Goal: Information Seeking & Learning: Find specific fact

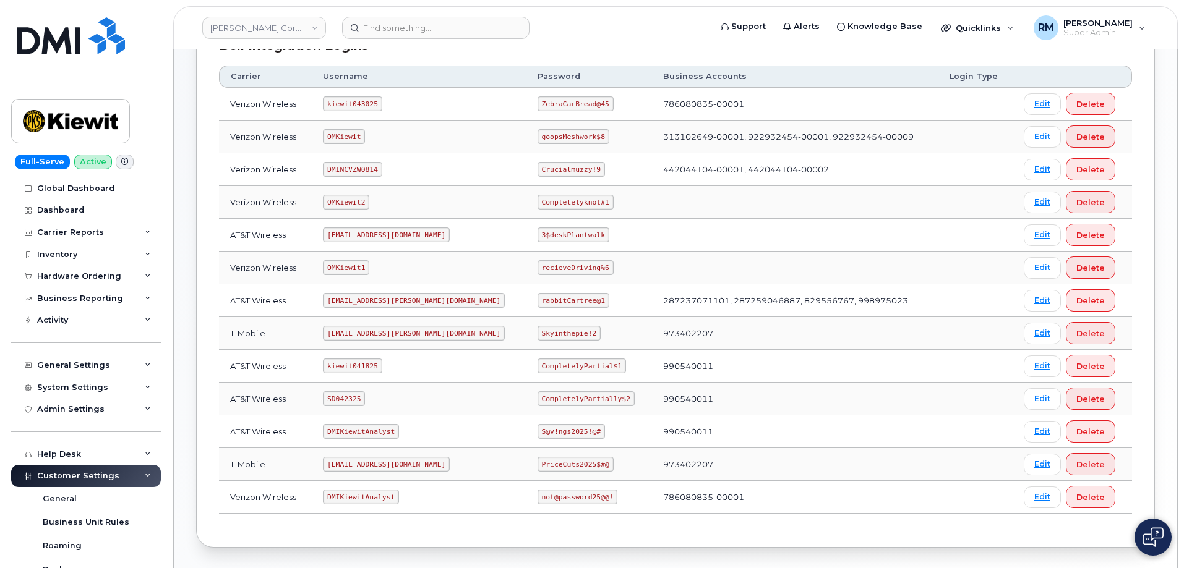
scroll to position [246, 0]
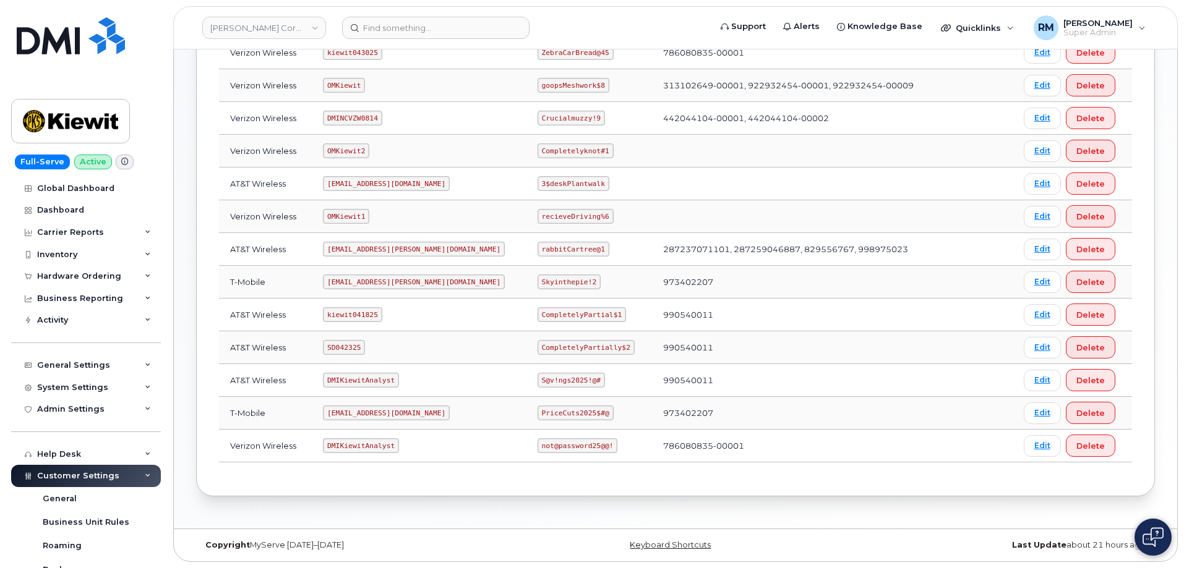
click at [346, 351] on code "SD042325" at bounding box center [344, 347] width 42 height 15
copy code "SD042325"
drag, startPoint x: 502, startPoint y: 347, endPoint x: 583, endPoint y: 339, distance: 81.4
click at [583, 339] on td "CompletelyPartially$2" at bounding box center [589, 347] width 126 height 33
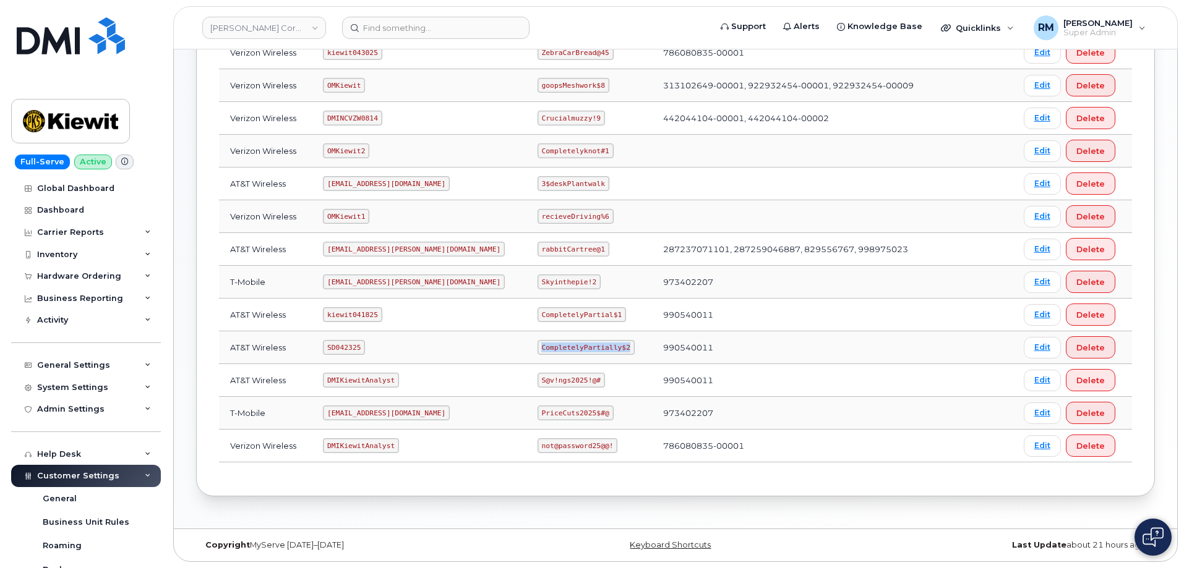
drag, startPoint x: 502, startPoint y: 347, endPoint x: 584, endPoint y: 345, distance: 82.3
click at [584, 345] on code "CompletelyPartially$2" at bounding box center [585, 347] width 97 height 15
copy code "CompletelyPartially$2"
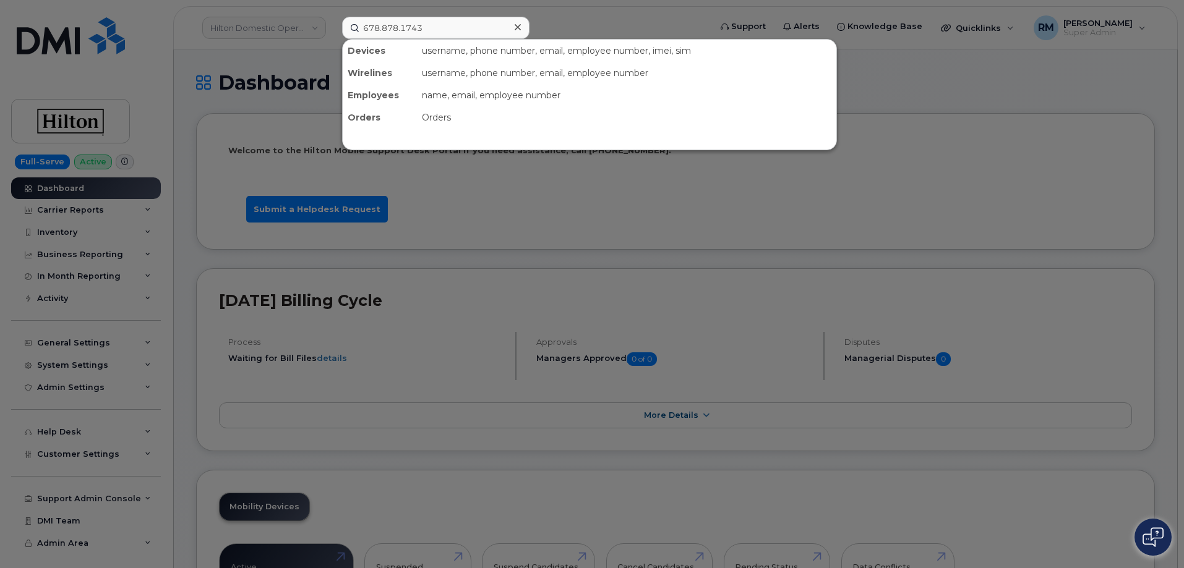
type input "678.878.1743"
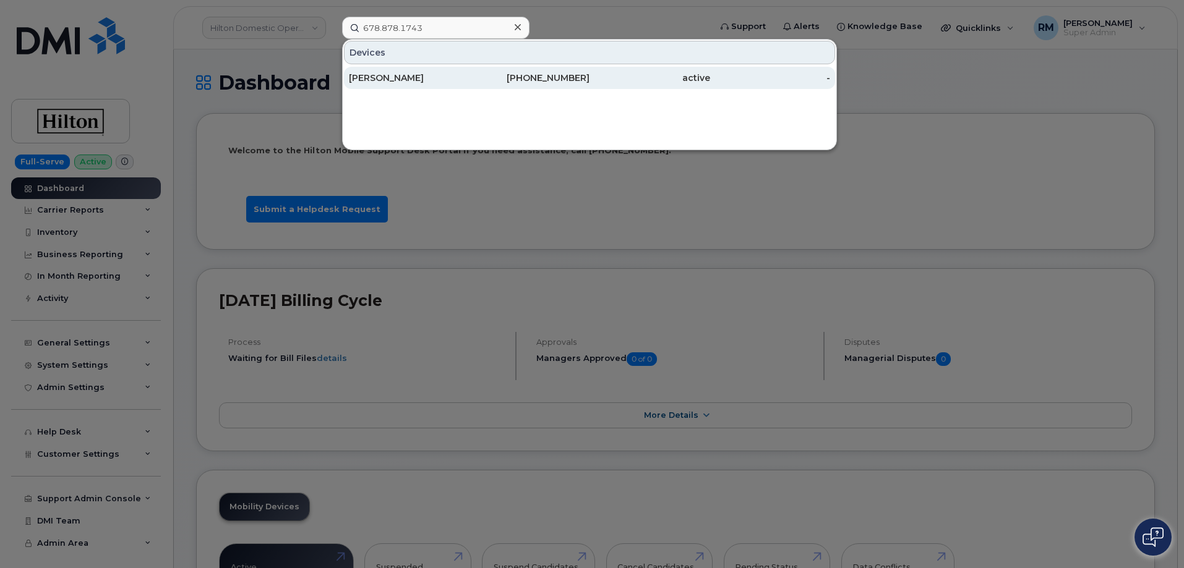
click at [399, 79] on div "[PERSON_NAME]" at bounding box center [409, 78] width 121 height 12
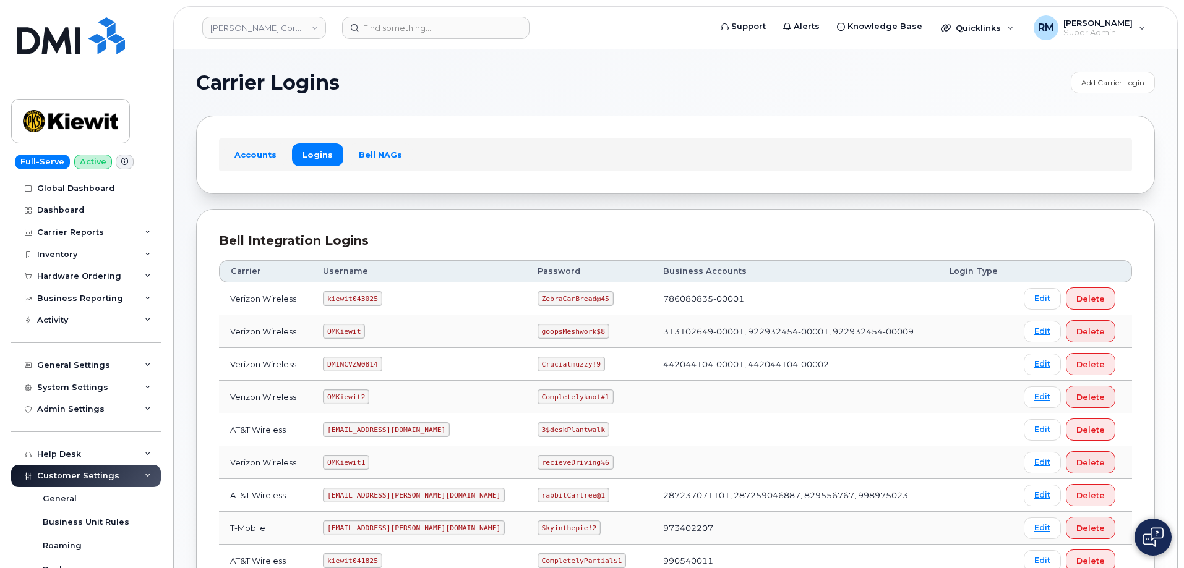
scroll to position [246, 0]
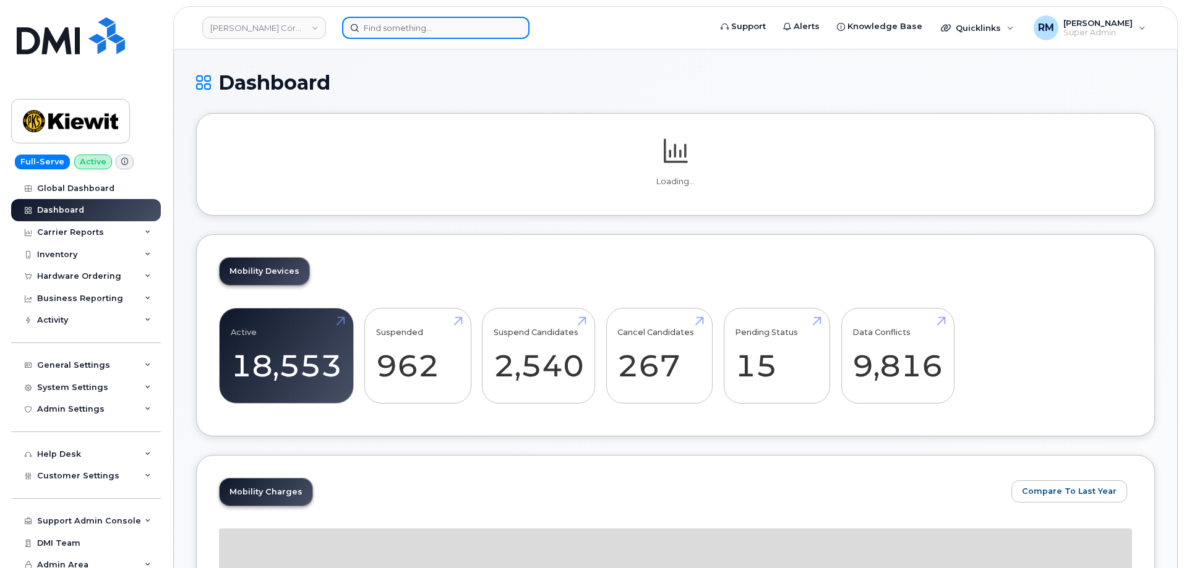
click at [402, 28] on input at bounding box center [435, 28] width 187 height 22
paste input "7209859433"
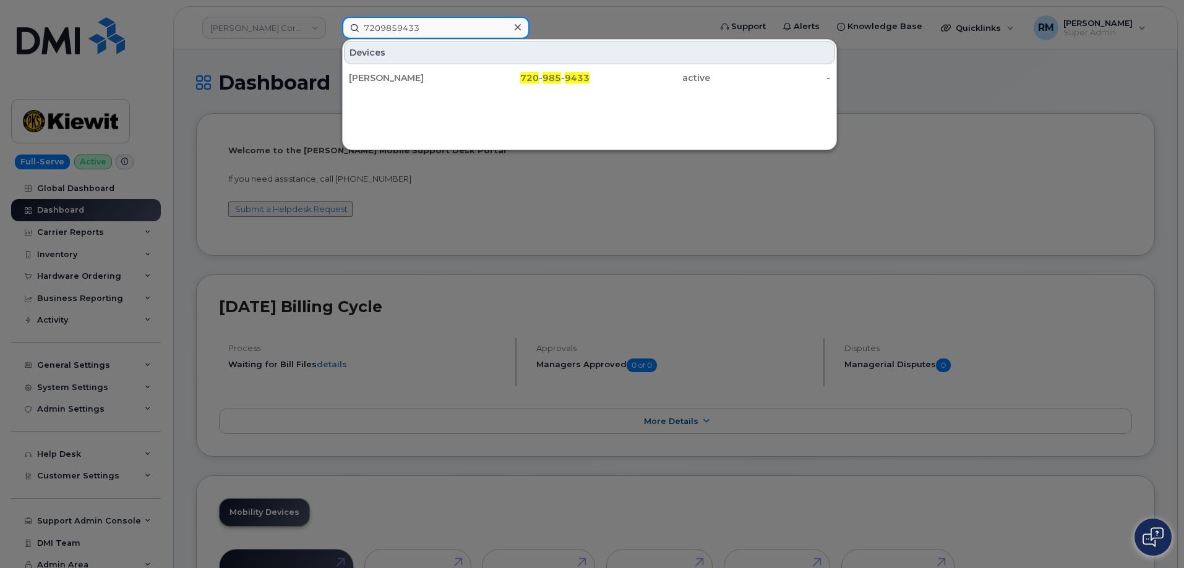
click at [404, 25] on input "7209859433" at bounding box center [435, 28] width 187 height 22
paste input "[PERSON_NAME]"
type input "[PERSON_NAME]"
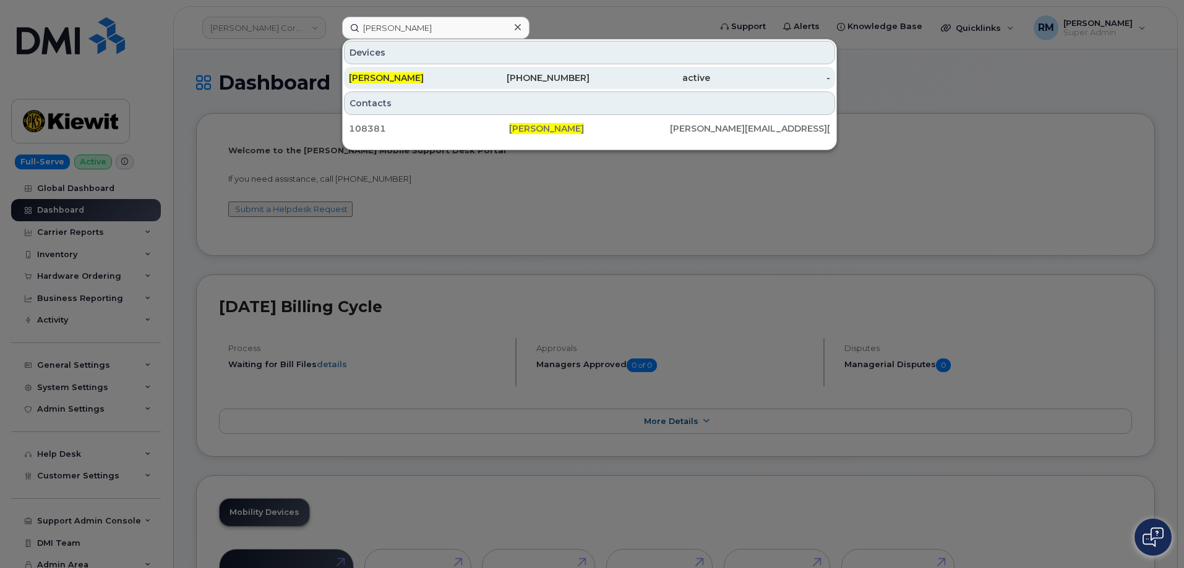
click at [408, 80] on span "[PERSON_NAME]" at bounding box center [386, 77] width 75 height 11
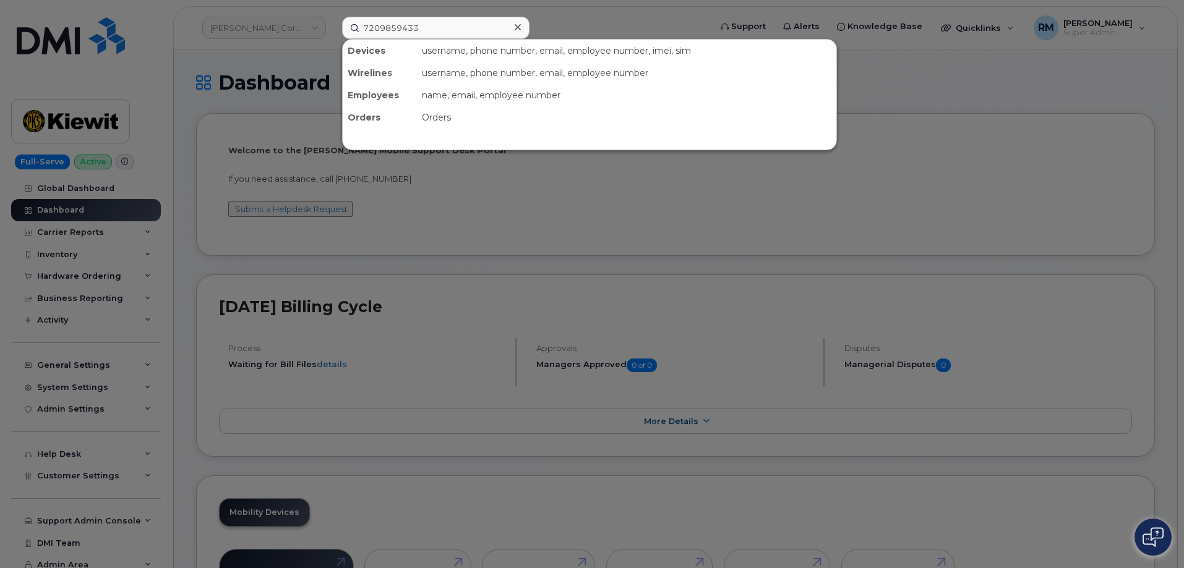
type input "7209859433"
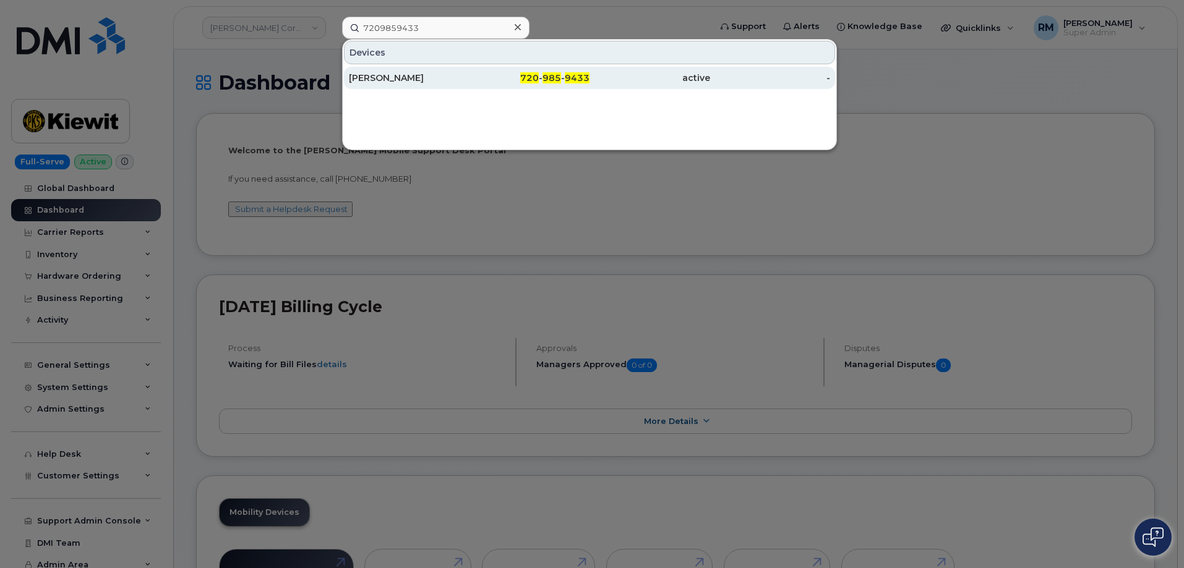
click at [438, 79] on div "Angie Ziebell" at bounding box center [409, 78] width 121 height 12
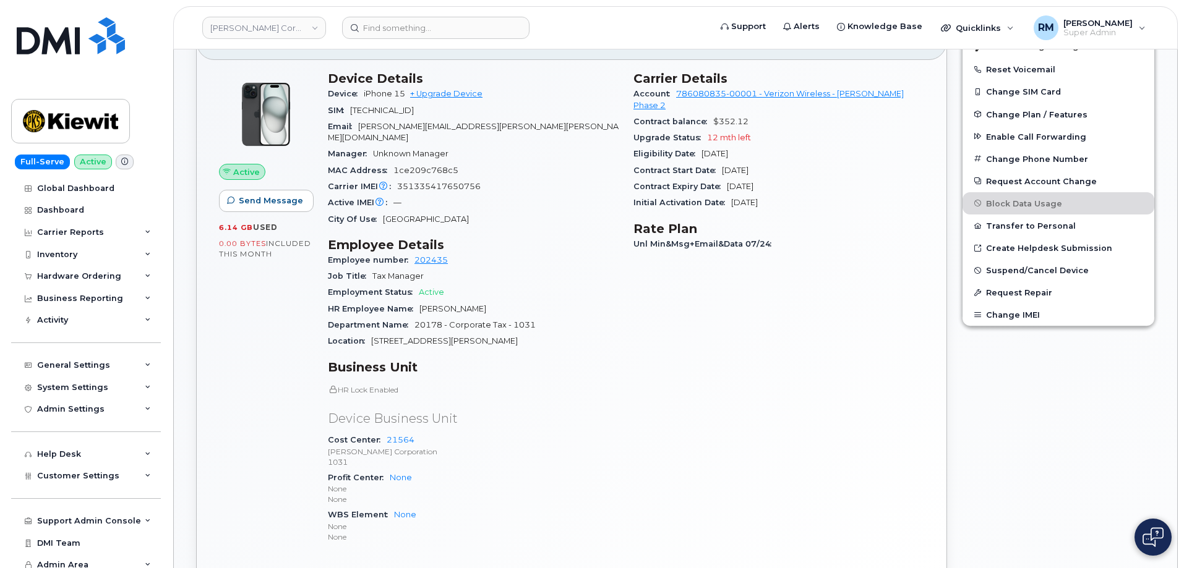
scroll to position [309, 0]
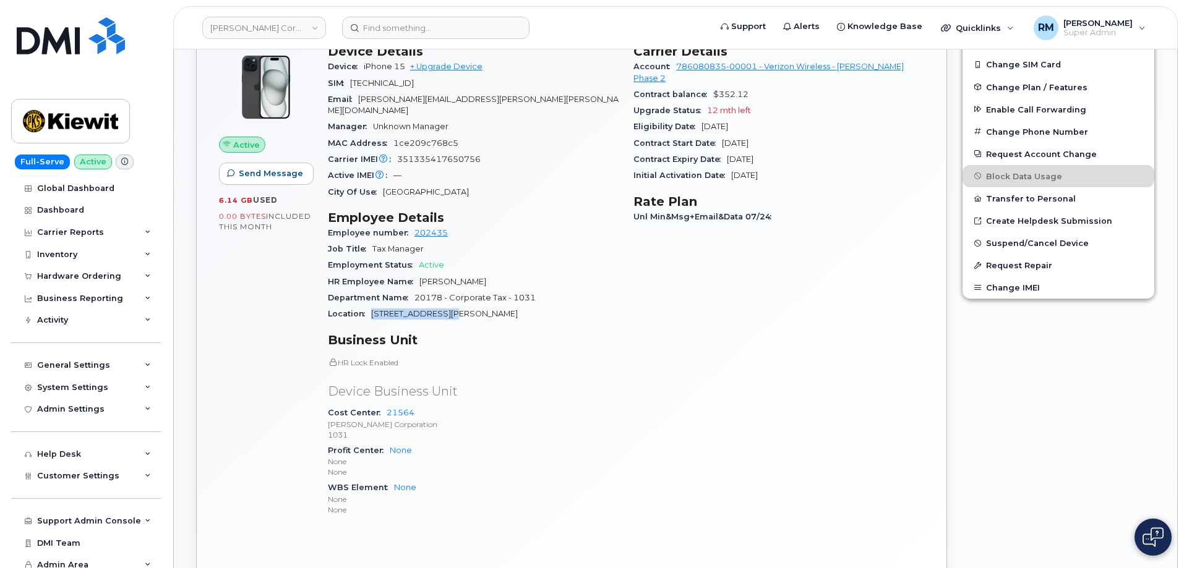
drag, startPoint x: 464, startPoint y: 304, endPoint x: 372, endPoint y: 303, distance: 92.8
click at [372, 306] on div "Location [STREET_ADDRESS][PERSON_NAME]" at bounding box center [473, 314] width 291 height 16
copy span "1550 MIKE FAHEY ST"
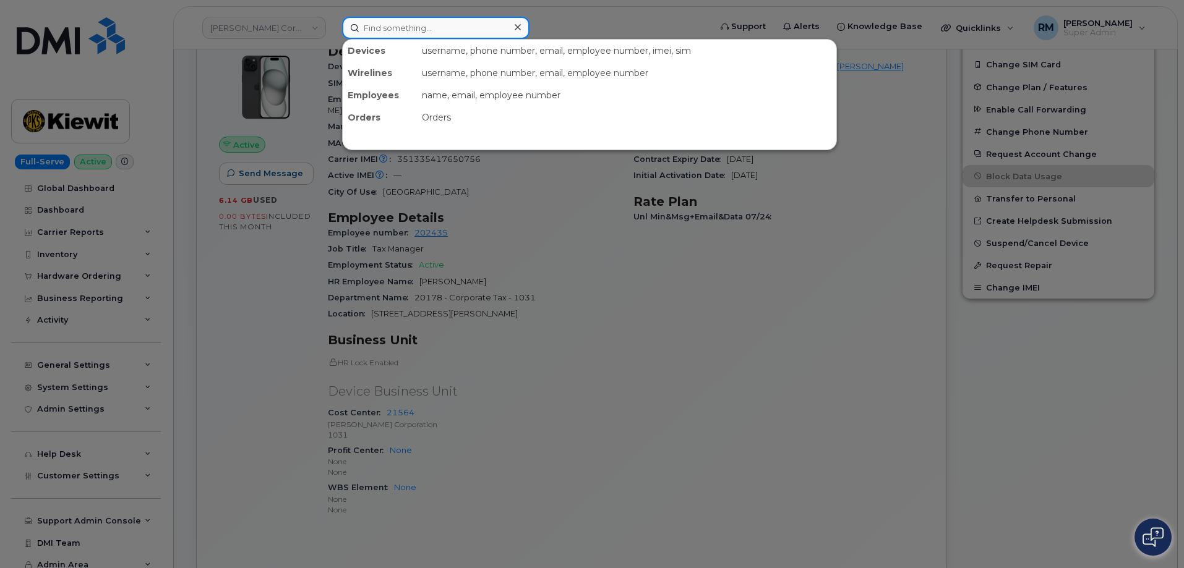
click at [376, 33] on input at bounding box center [435, 28] width 187 height 22
paste input "297448"
type input "297448"
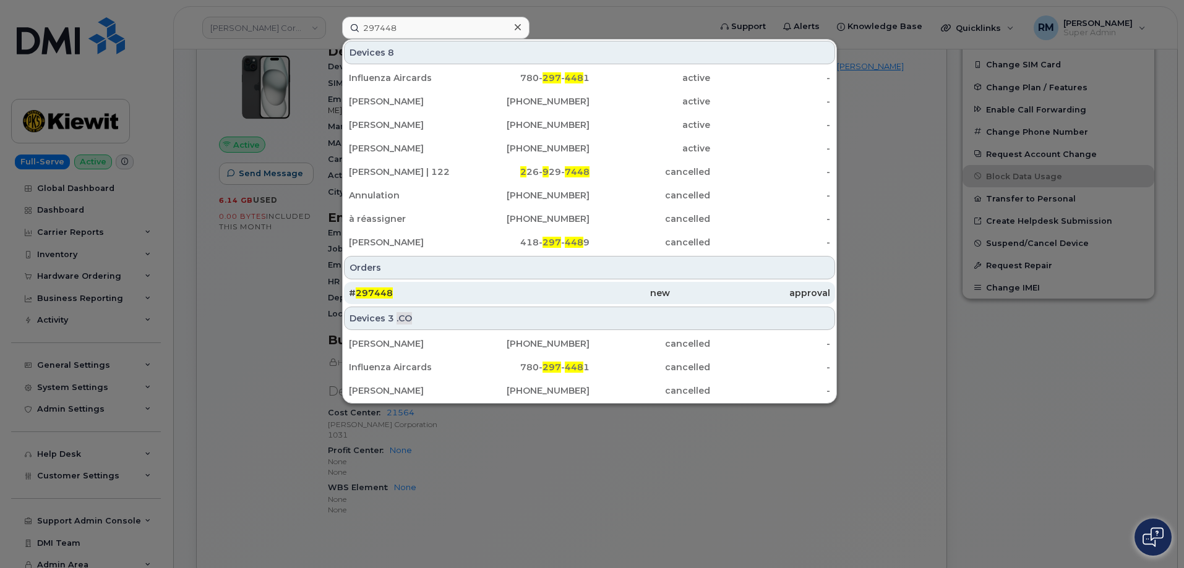
click at [366, 296] on span "297448" at bounding box center [374, 293] width 37 height 11
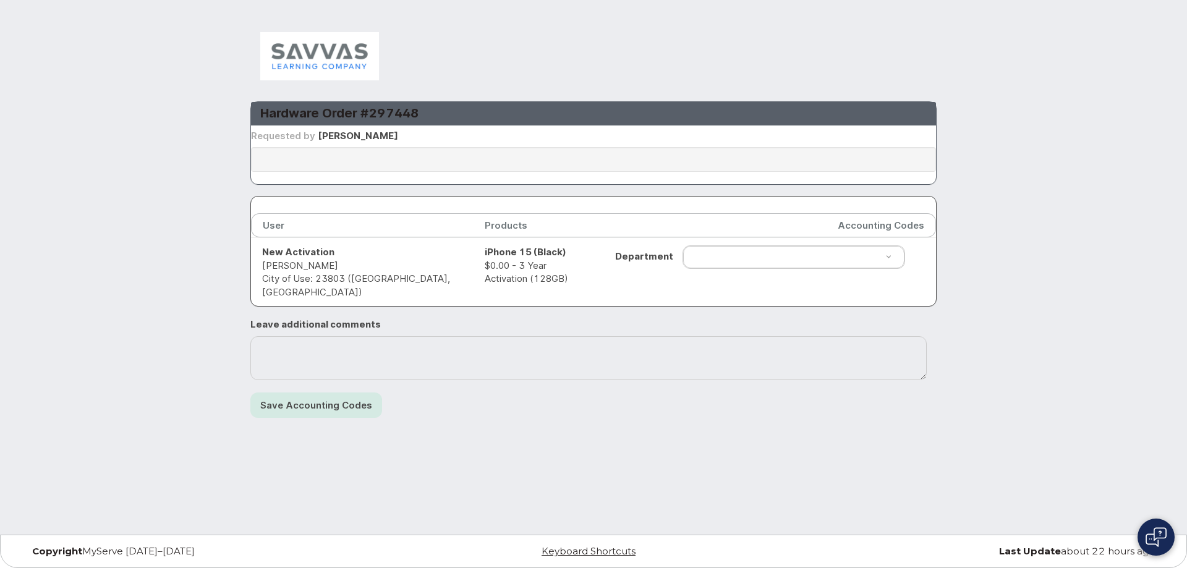
click at [405, 113] on h3 "Hardware Order #297448" at bounding box center [593, 113] width 667 height 17
copy h3 "297448"
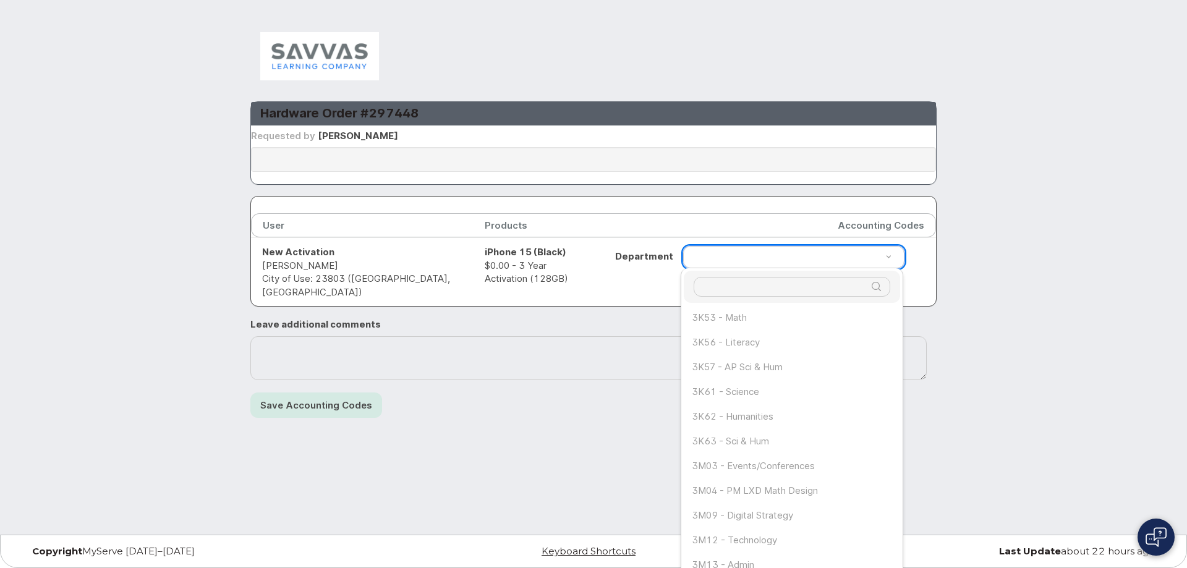
drag, startPoint x: 726, startPoint y: 258, endPoint x: 829, endPoint y: 253, distance: 103.4
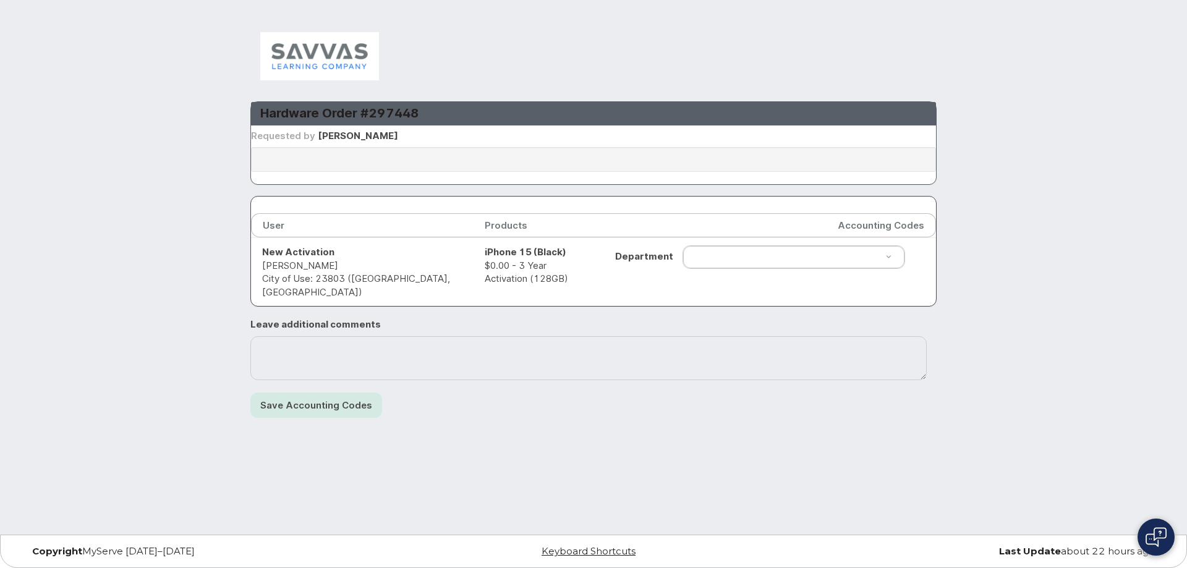
drag, startPoint x: 358, startPoint y: 265, endPoint x: 255, endPoint y: 267, distance: 103.3
click at [255, 267] on td "New Activation Jacqueline Hopkins City of Use: 23803 (Petersburg, VA)" at bounding box center [362, 271] width 223 height 69
copy td "Jacqueline Hopkins"
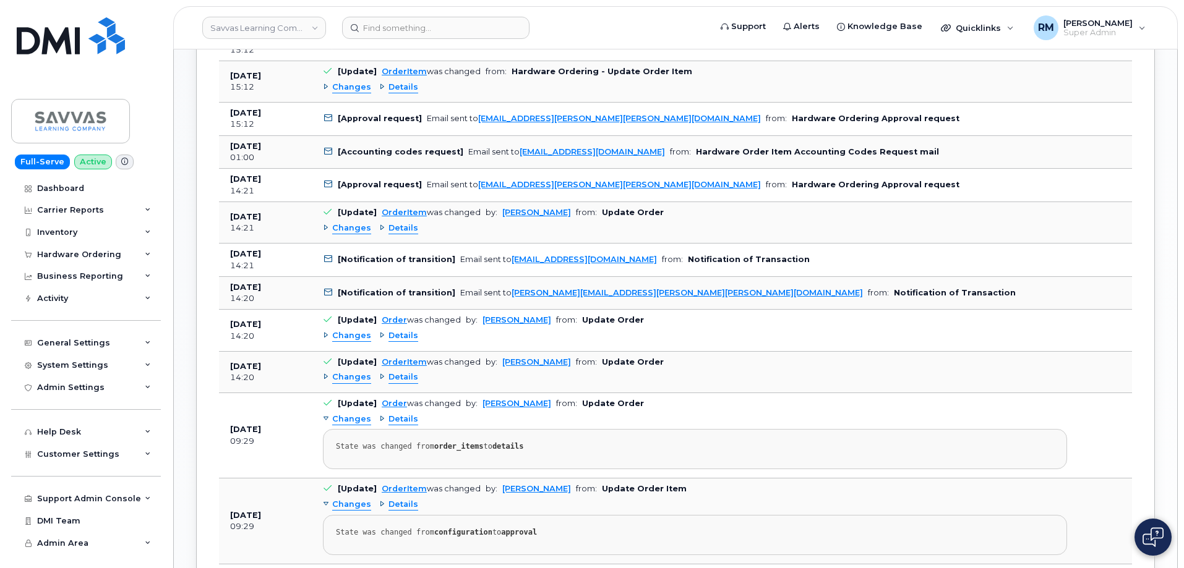
scroll to position [804, 0]
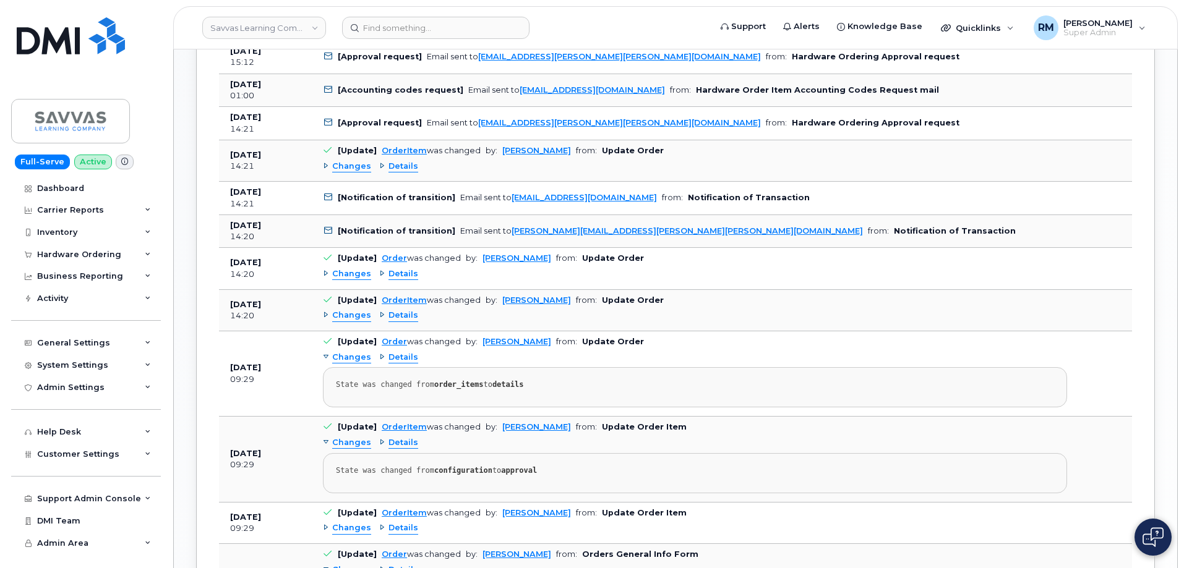
click at [349, 315] on span "Changes" at bounding box center [351, 316] width 39 height 12
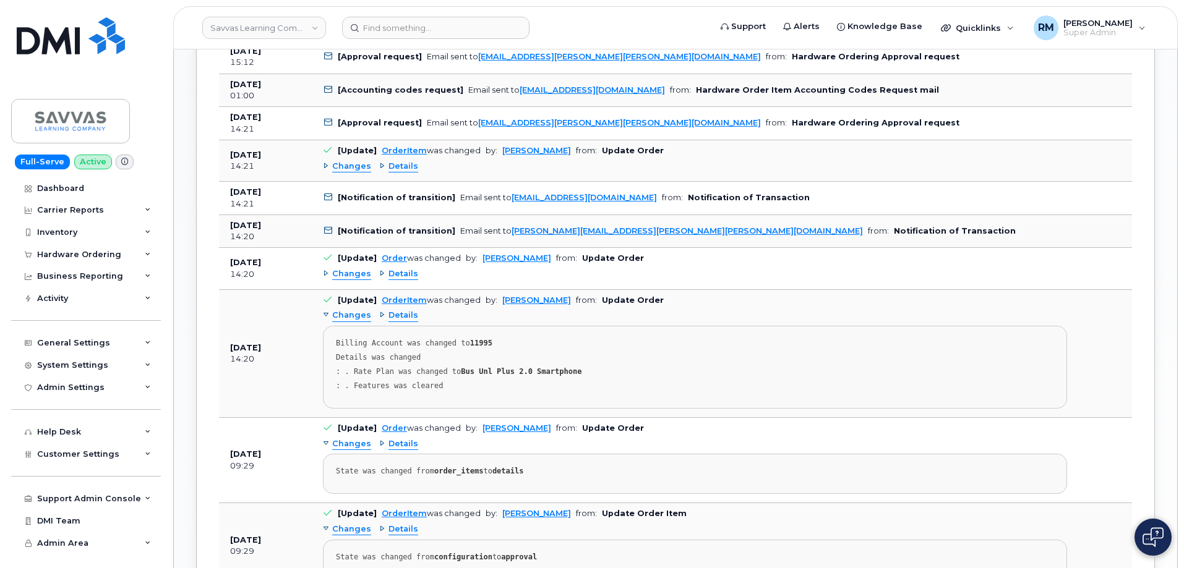
click at [344, 276] on span "Changes" at bounding box center [351, 274] width 39 height 12
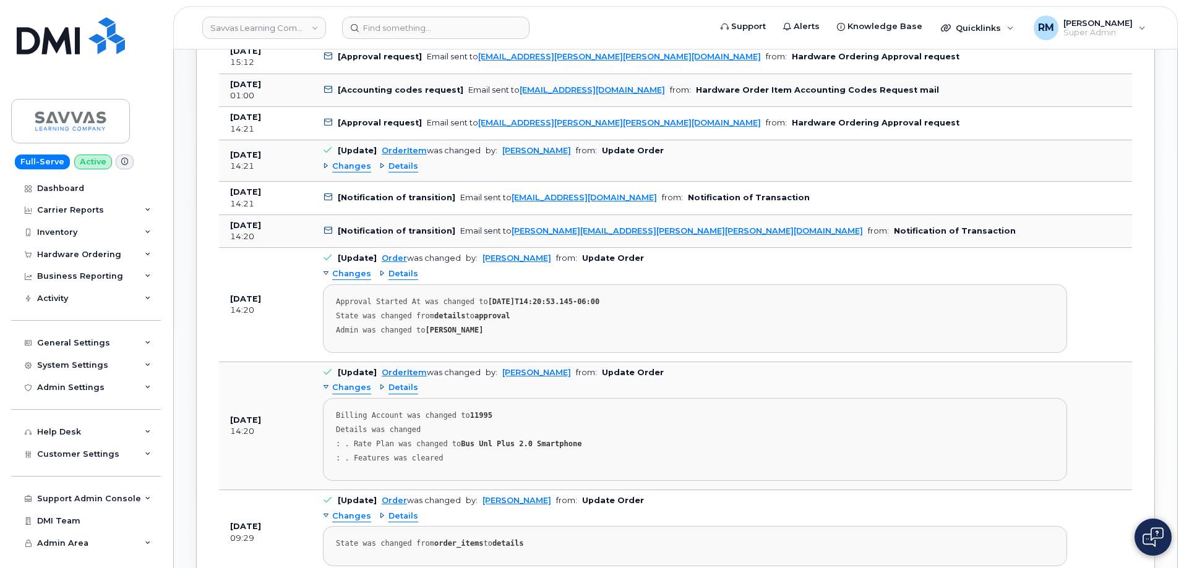
click at [351, 169] on span "Changes" at bounding box center [351, 167] width 39 height 12
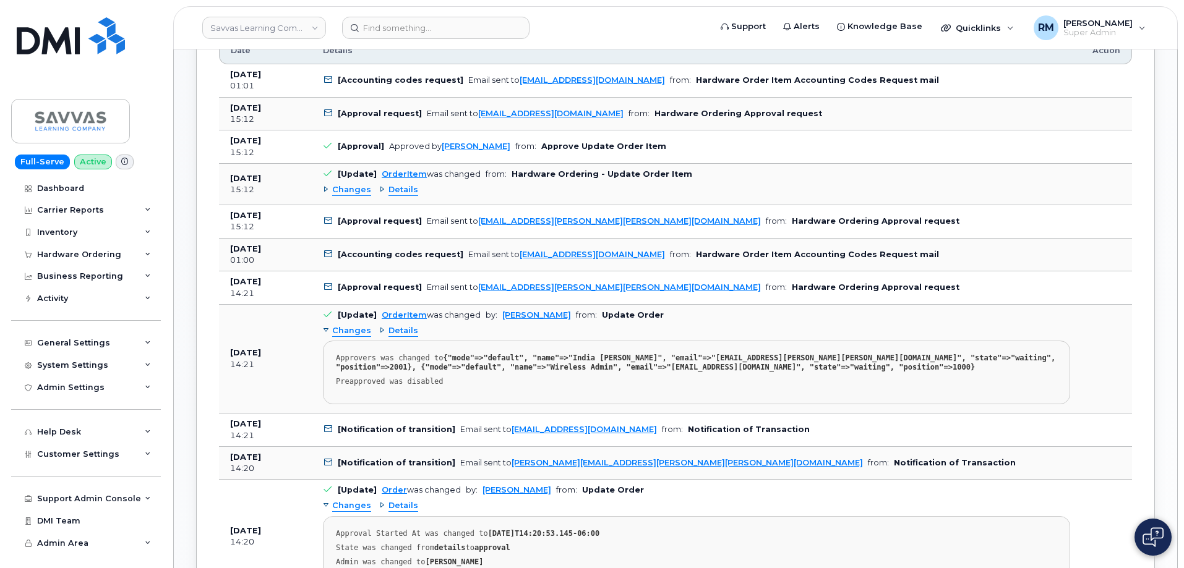
scroll to position [618, 0]
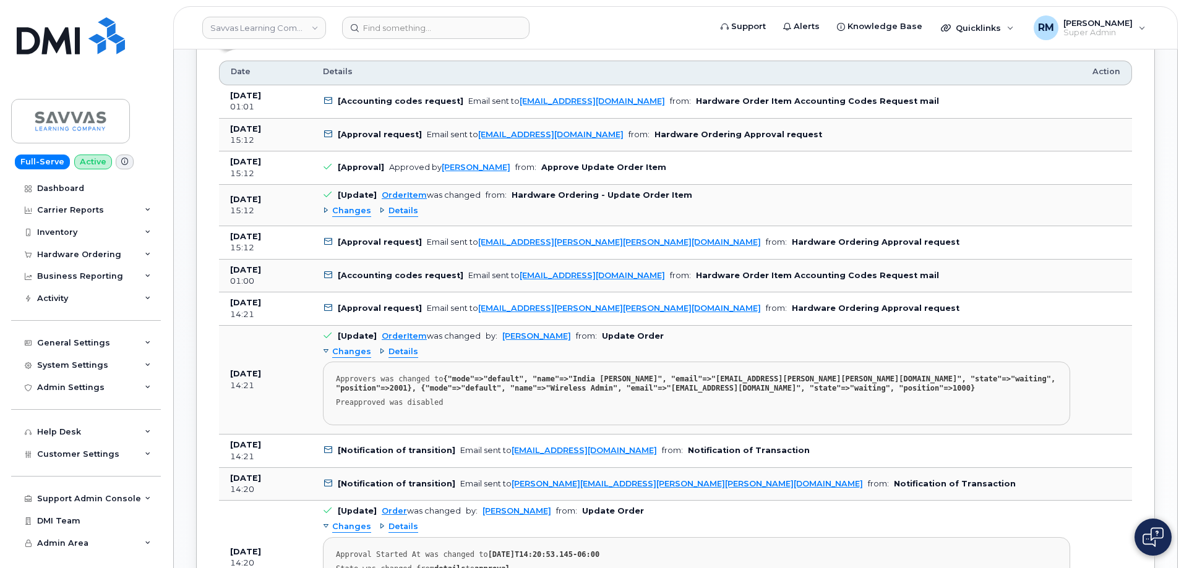
click at [356, 210] on span "Changes" at bounding box center [351, 211] width 39 height 12
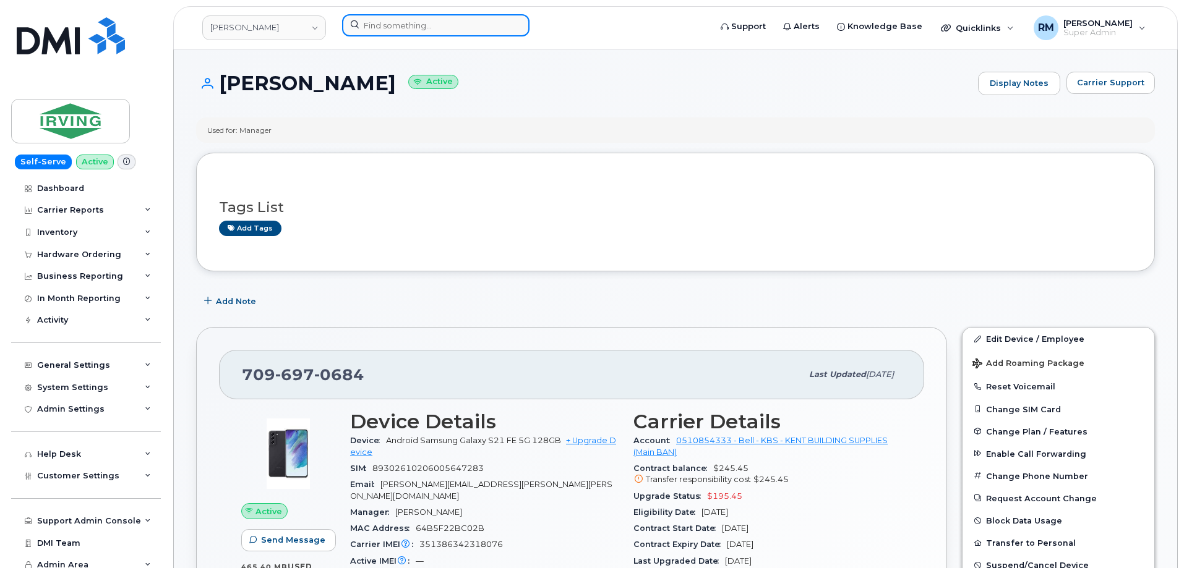
click at [409, 27] on input at bounding box center [435, 25] width 187 height 22
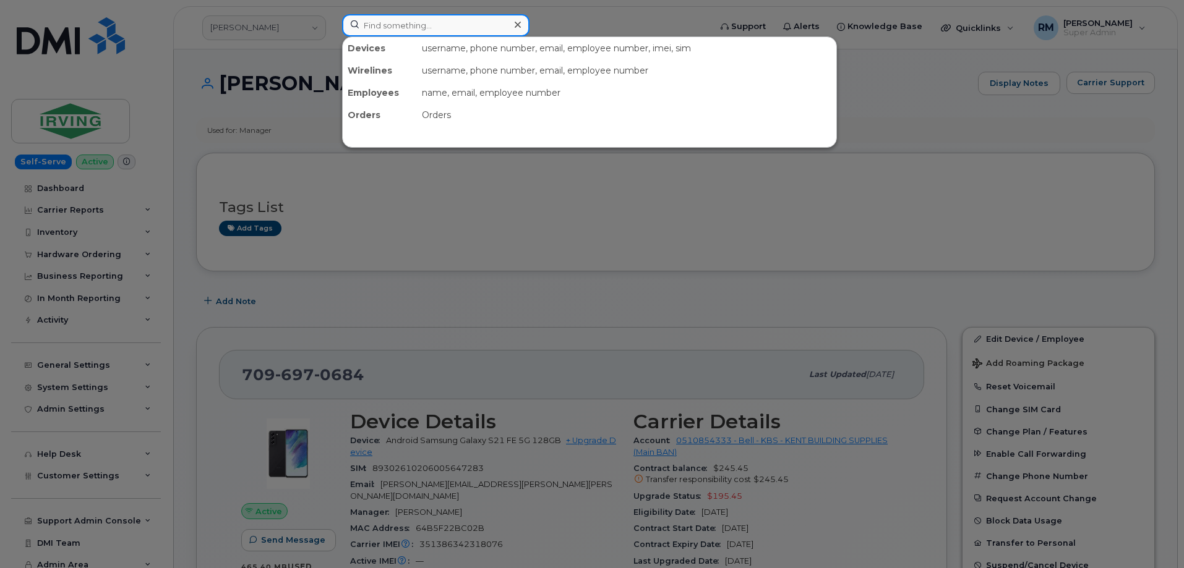
paste input "Jacqueline Hopkins"
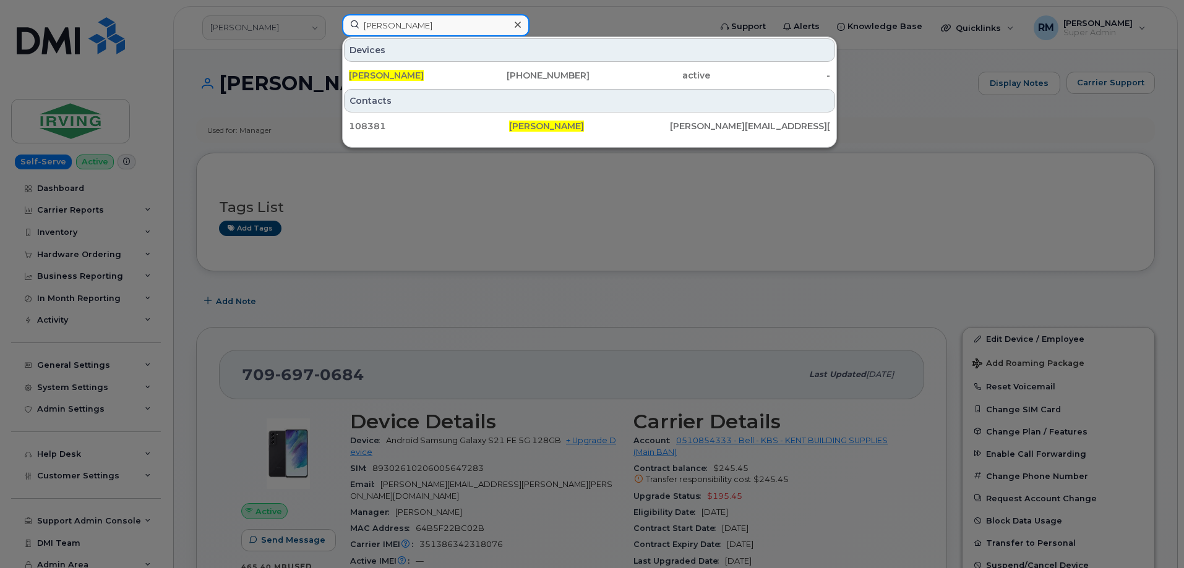
type input "Jacqueline Hopkins"
click at [473, 241] on div at bounding box center [592, 284] width 1184 height 568
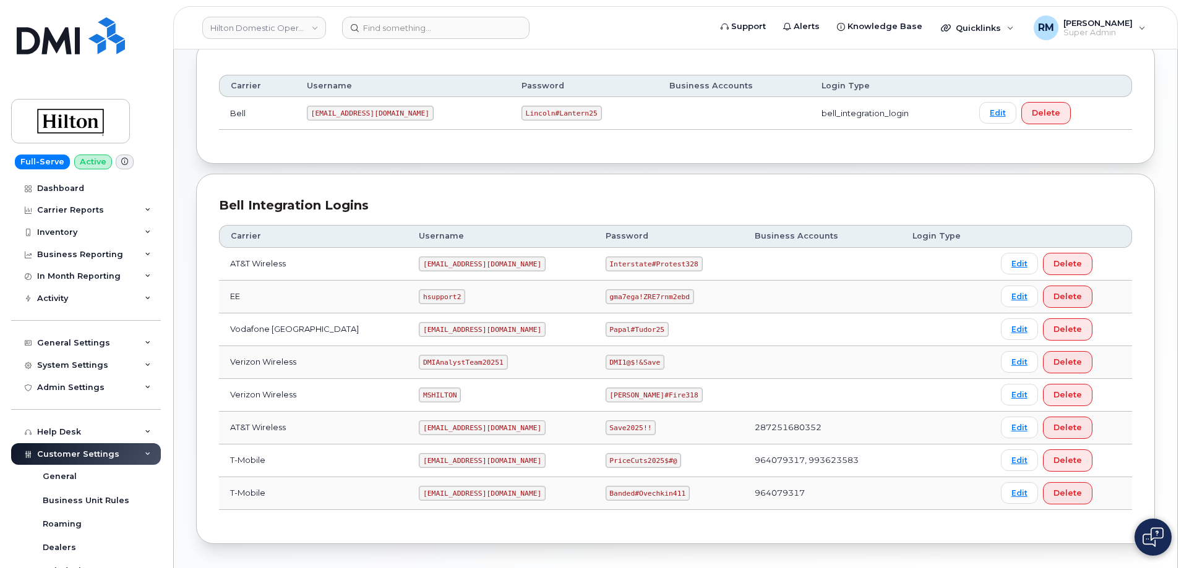
scroll to position [186, 0]
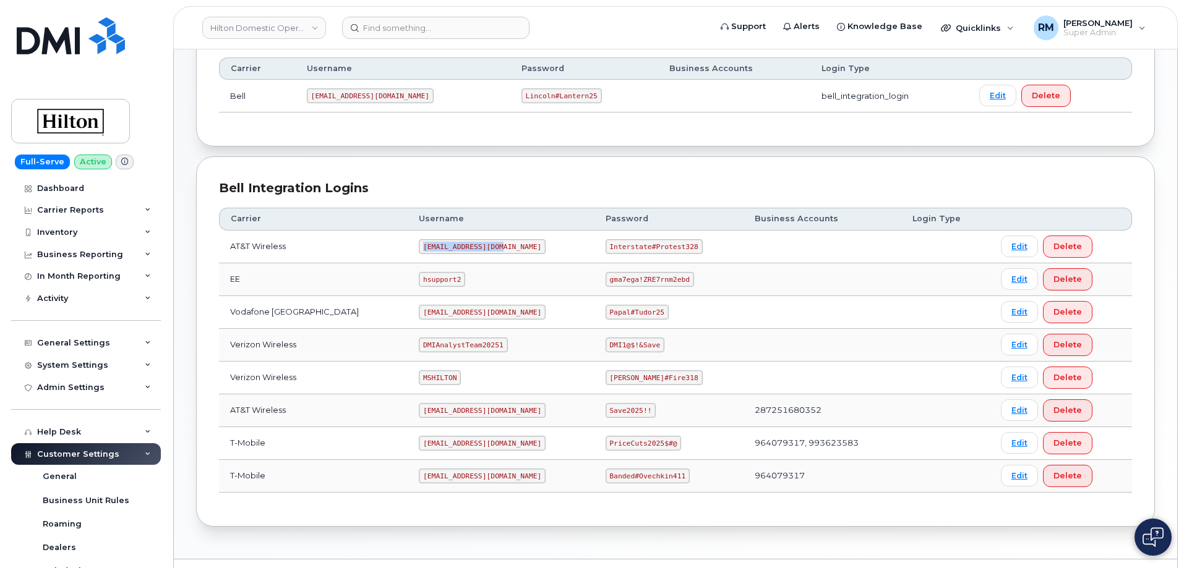
drag, startPoint x: 404, startPoint y: 247, endPoint x: 508, endPoint y: 245, distance: 103.3
click at [508, 245] on td "[EMAIL_ADDRESS][DOMAIN_NAME]" at bounding box center [501, 247] width 186 height 33
copy code "[EMAIL_ADDRESS][DOMAIN_NAME]"
drag, startPoint x: 594, startPoint y: 246, endPoint x: 690, endPoint y: 241, distance: 96.0
click at [690, 241] on td "Interstate#Protest328" at bounding box center [668, 247] width 149 height 33
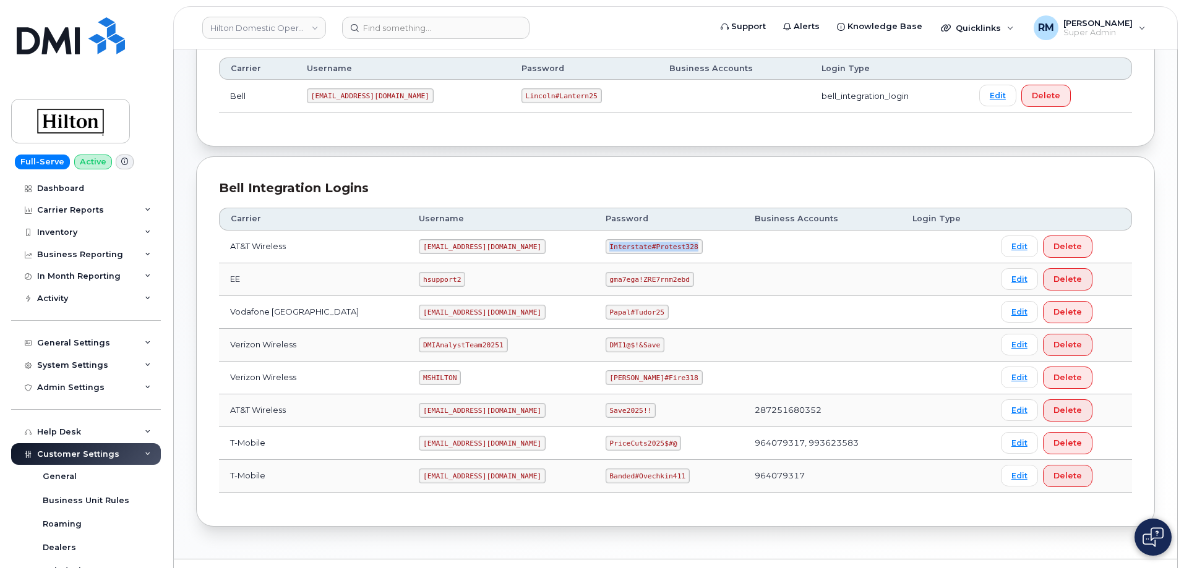
copy code "Interstate#Protest328"
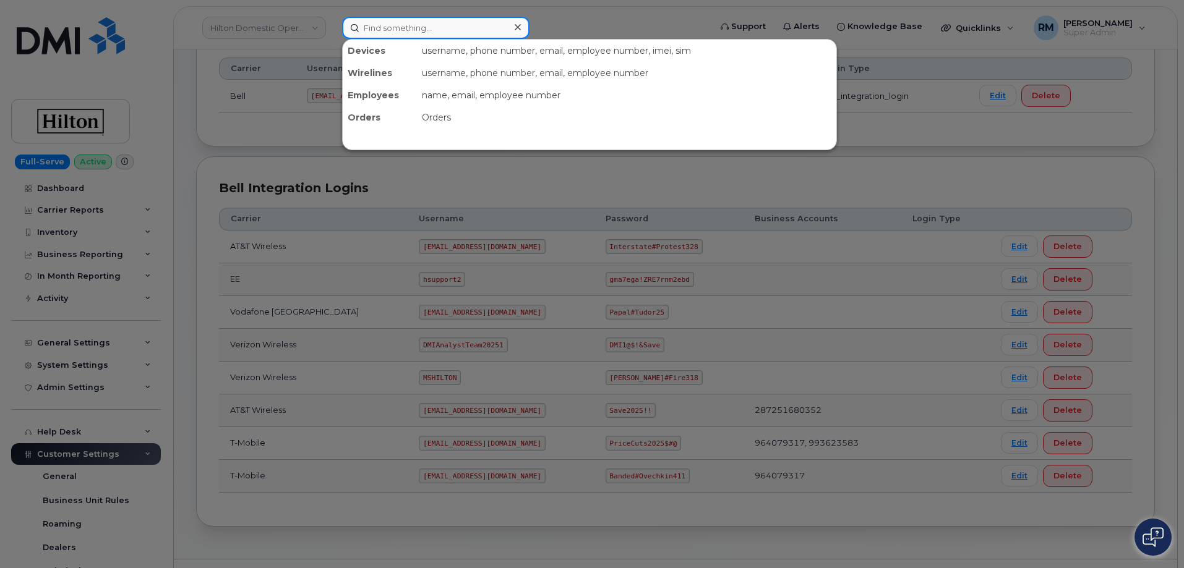
click at [390, 22] on input at bounding box center [435, 28] width 187 height 22
paste input "[PHONE_NUMBER]"
type input "[PHONE_NUMBER]"
